Goal: Find contact information: Find contact information

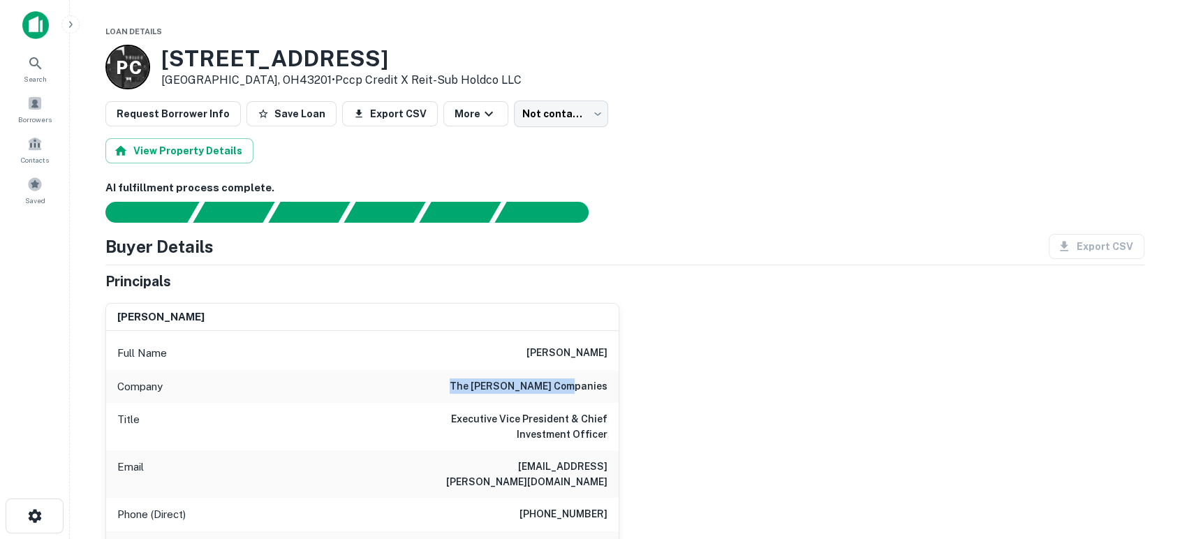
drag, startPoint x: 503, startPoint y: 388, endPoint x: 609, endPoint y: 388, distance: 106.2
click at [609, 388] on div "Company the [PERSON_NAME] companies" at bounding box center [362, 387] width 513 height 34
copy h6 "the [PERSON_NAME] companies"
click at [721, 416] on div "[PERSON_NAME] Full Name [PERSON_NAME] Company the [PERSON_NAME] companies Title…" at bounding box center [619, 483] width 1050 height 382
drag, startPoint x: 525, startPoint y: 469, endPoint x: 611, endPoint y: 469, distance: 85.9
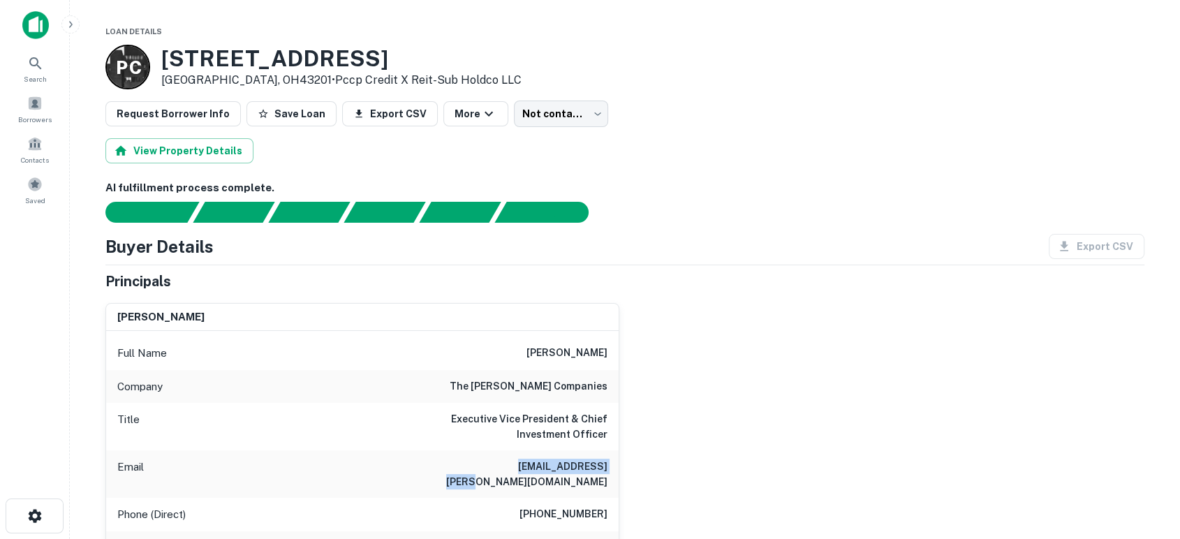
click at [611, 469] on div "Email [EMAIL_ADDRESS][PERSON_NAME][DOMAIN_NAME]" at bounding box center [362, 473] width 513 height 47
copy h6 "[EMAIL_ADDRESS][PERSON_NAME][DOMAIN_NAME]"
click at [676, 432] on div "[PERSON_NAME] Full Name [PERSON_NAME] Company the [PERSON_NAME] companies Title…" at bounding box center [619, 483] width 1050 height 382
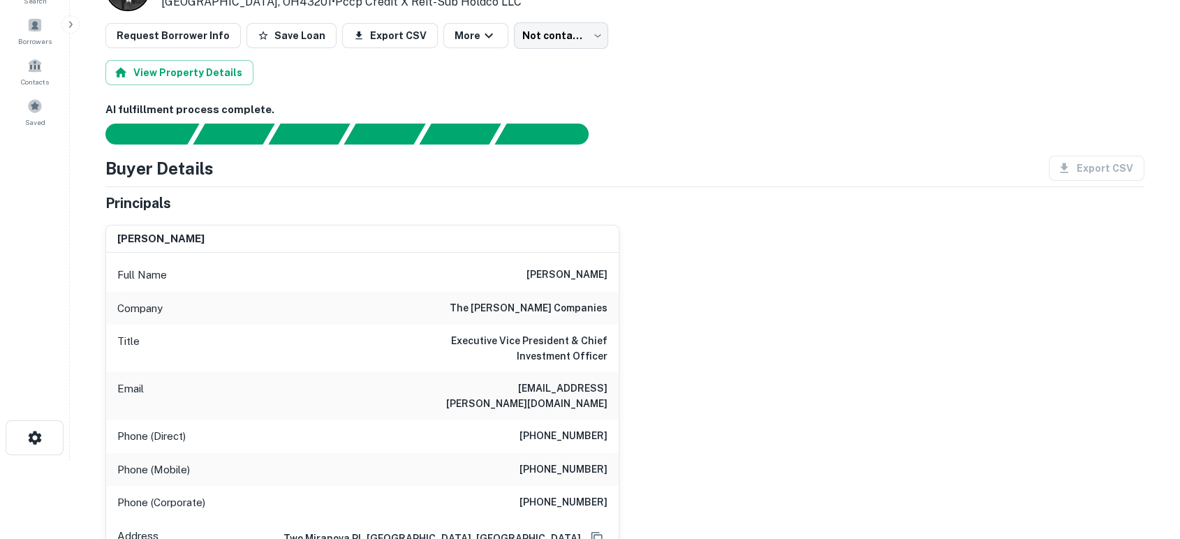
scroll to position [103, 0]
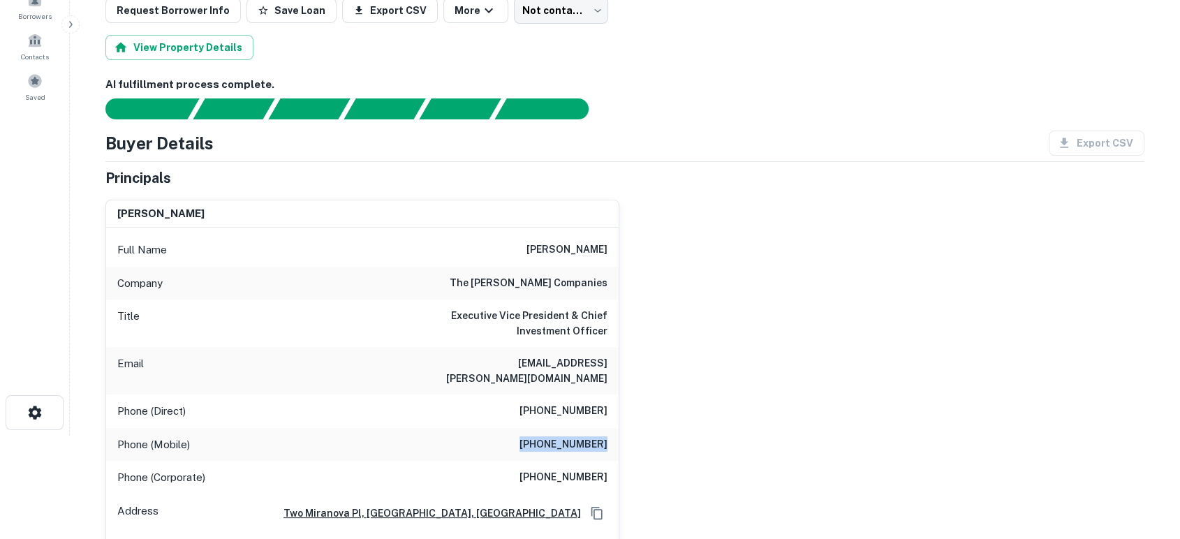
drag, startPoint x: 527, startPoint y: 432, endPoint x: 615, endPoint y: 426, distance: 87.5
click at [615, 428] on div "Phone (Mobile) [PHONE_NUMBER]" at bounding box center [362, 445] width 513 height 34
copy h6 "[PHONE_NUMBER]"
click at [798, 381] on div "[PERSON_NAME] Full Name [PERSON_NAME] Company the [PERSON_NAME] companies Title…" at bounding box center [619, 380] width 1050 height 382
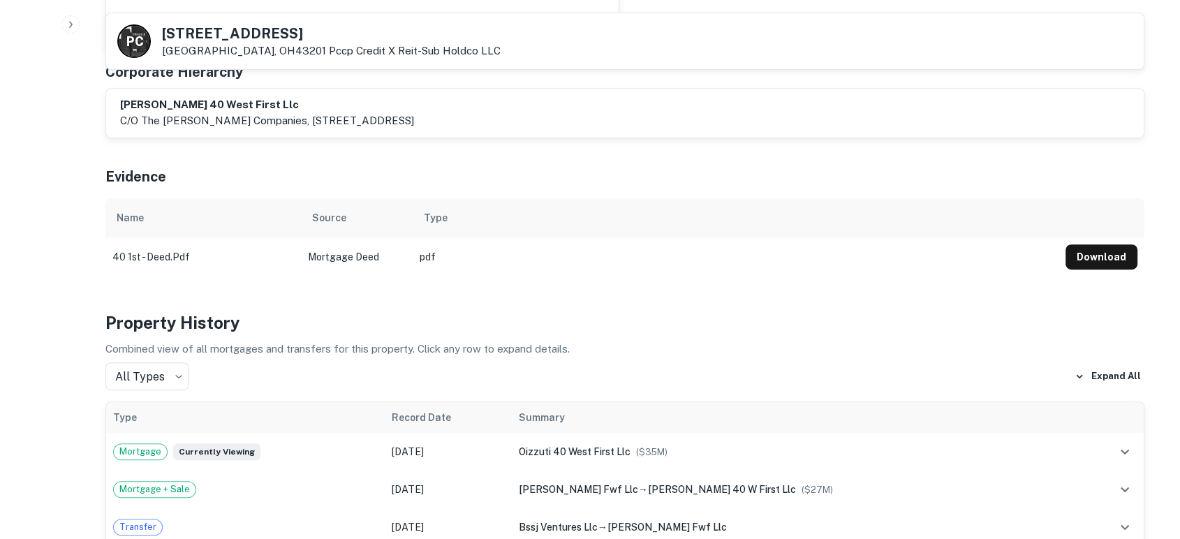
scroll to position [517, 0]
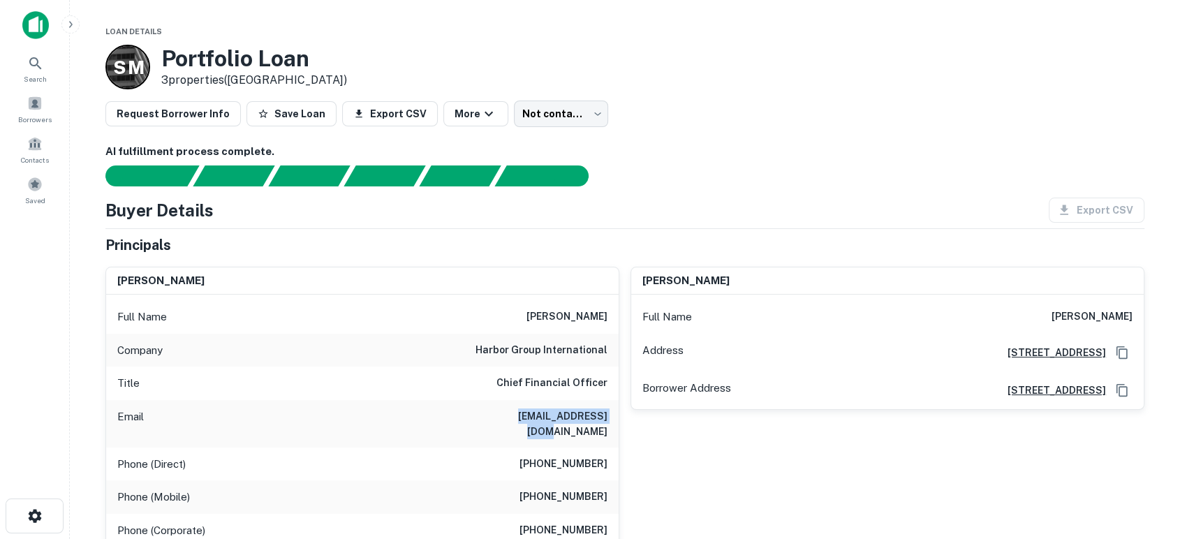
drag, startPoint x: 576, startPoint y: 418, endPoint x: 613, endPoint y: 418, distance: 37.0
click at [613, 418] on div "Email [EMAIL_ADDRESS][DOMAIN_NAME]" at bounding box center [362, 423] width 513 height 47
copy h6 "[EMAIL_ADDRESS][DOMAIN_NAME]"
click at [732, 487] on div "[PERSON_NAME] Full Name [PERSON_NAME] Address [STREET_ADDRESS][GEOGRAPHIC_DATA]…" at bounding box center [881, 440] width 525 height 368
drag, startPoint x: 525, startPoint y: 492, endPoint x: 612, endPoint y: 479, distance: 87.5
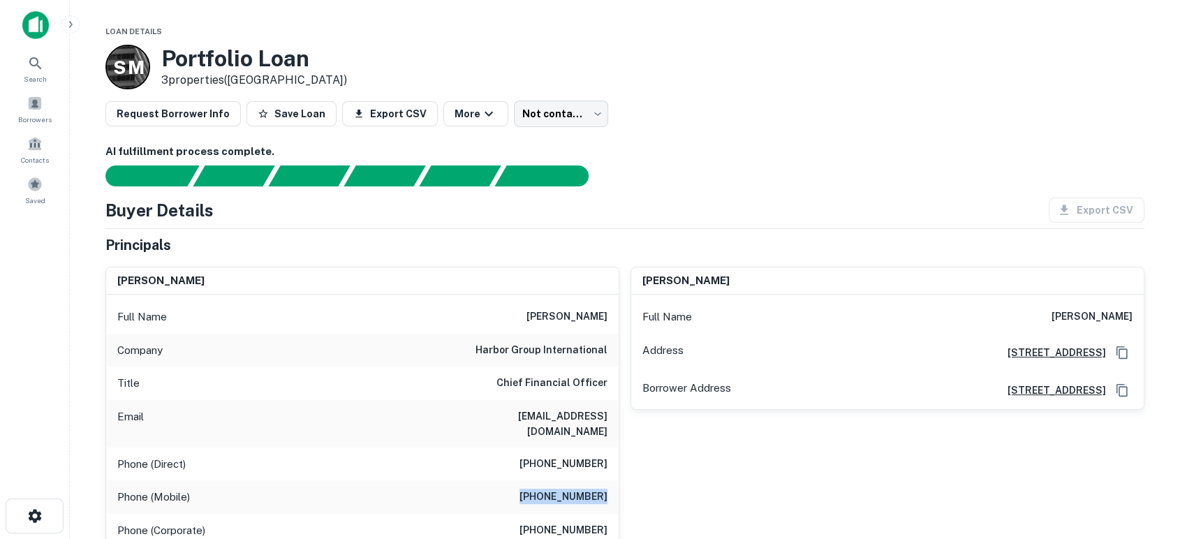
click at [612, 480] on div "Phone (Mobile) (469) 342-1881" at bounding box center [362, 497] width 513 height 34
copy h6 "(469) 342-1881"
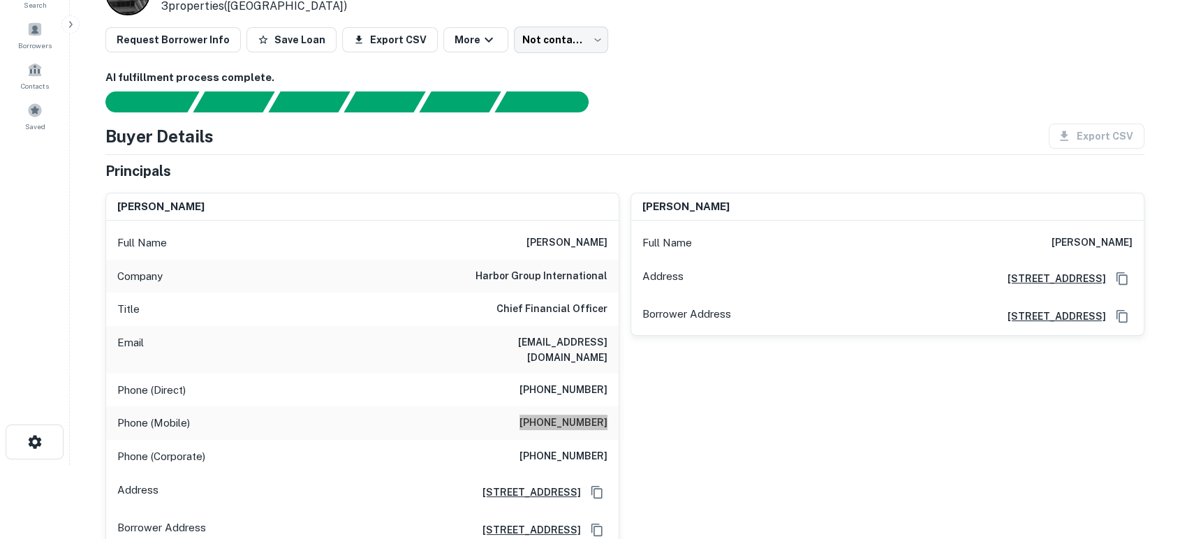
scroll to position [103, 0]
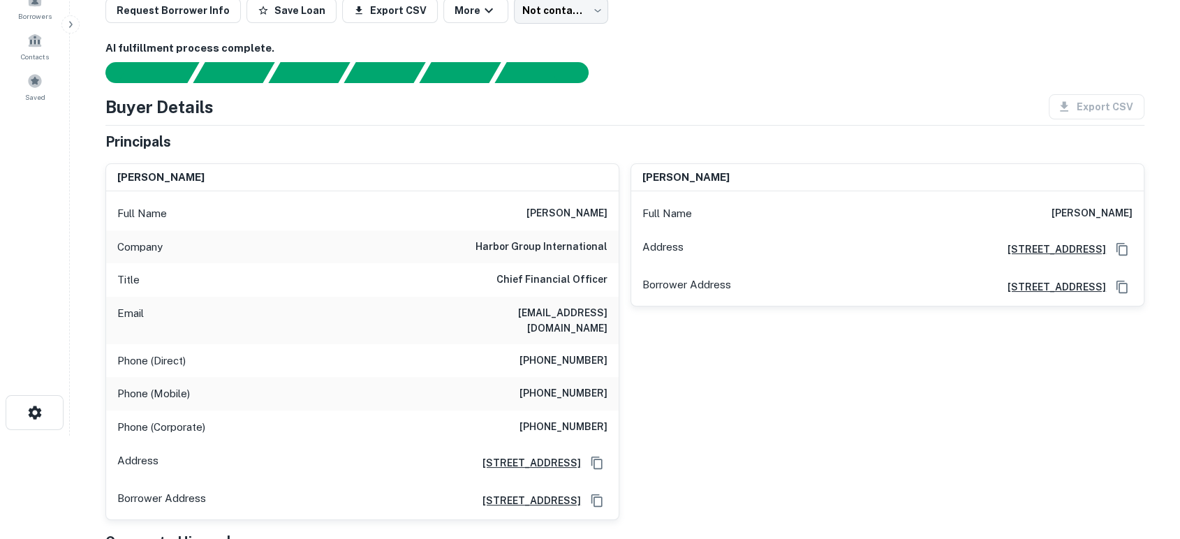
click at [722, 461] on div "chris r. stoner Full Name chris r. stoner Address 999 Waterside Drive, Suite 23…" at bounding box center [881, 336] width 525 height 368
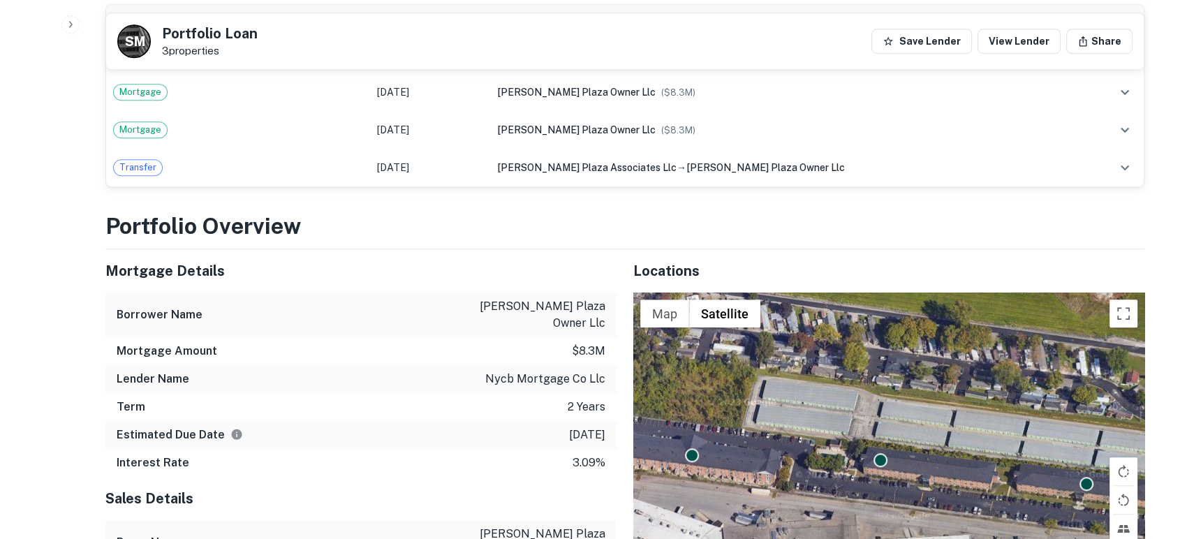
scroll to position [931, 0]
